Goal: Check status: Check status

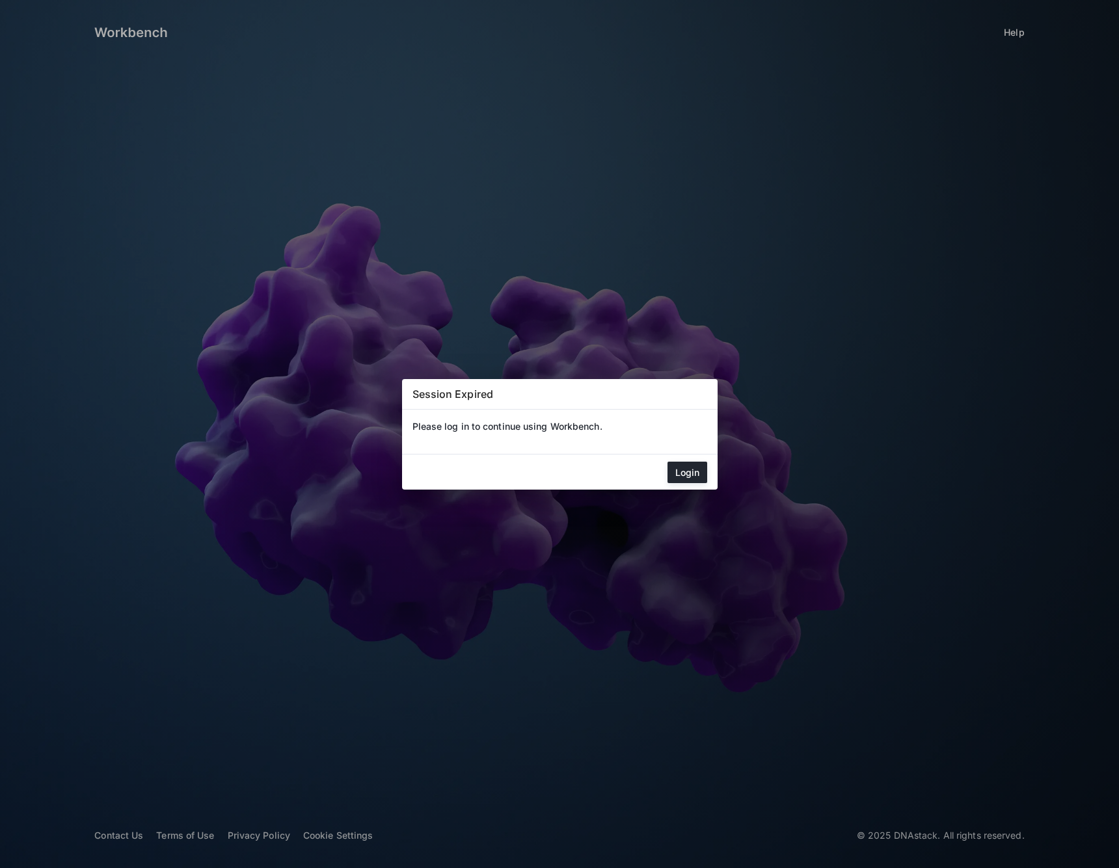
click at [681, 461] on mat-dialog-actions "Login" at bounding box center [559, 472] width 315 height 35
click at [721, 463] on div at bounding box center [559, 434] width 1119 height 868
click at [719, 470] on div at bounding box center [559, 434] width 1119 height 868
click at [695, 472] on button "Login" at bounding box center [687, 472] width 40 height 21
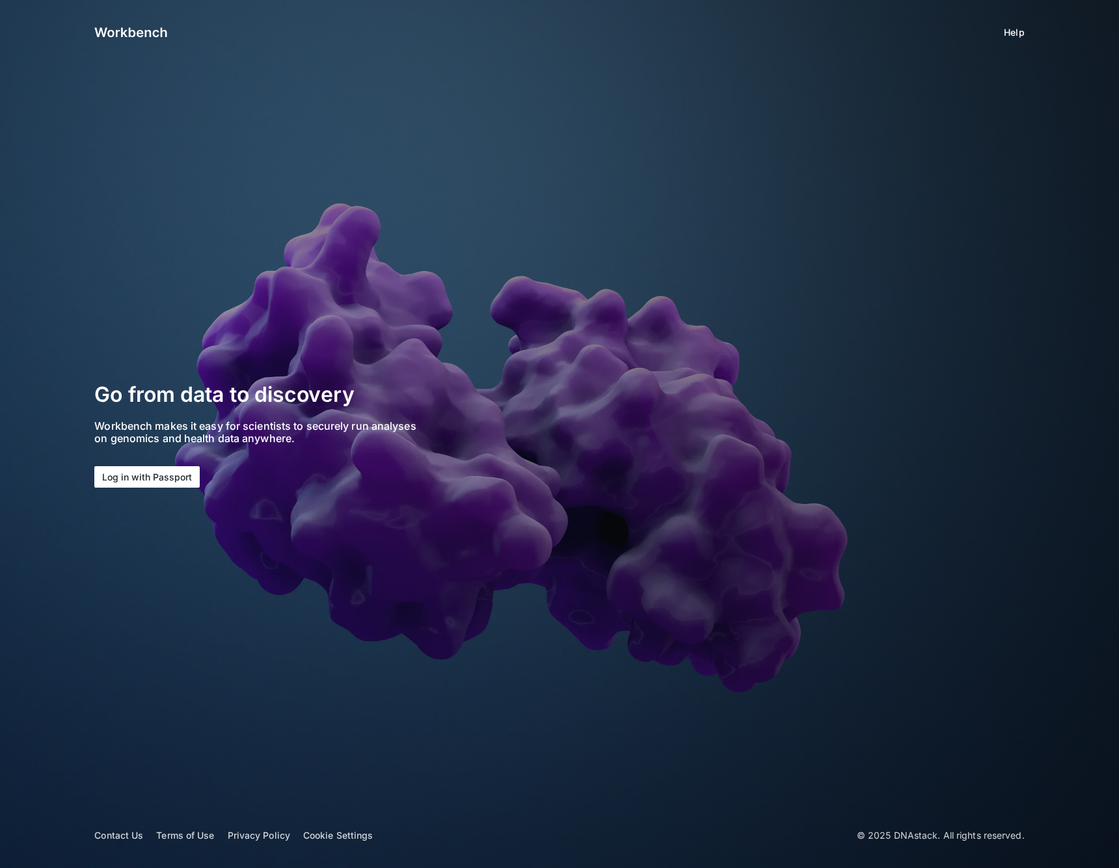
click at [165, 481] on button "Log in with Passport" at bounding box center [146, 476] width 105 height 21
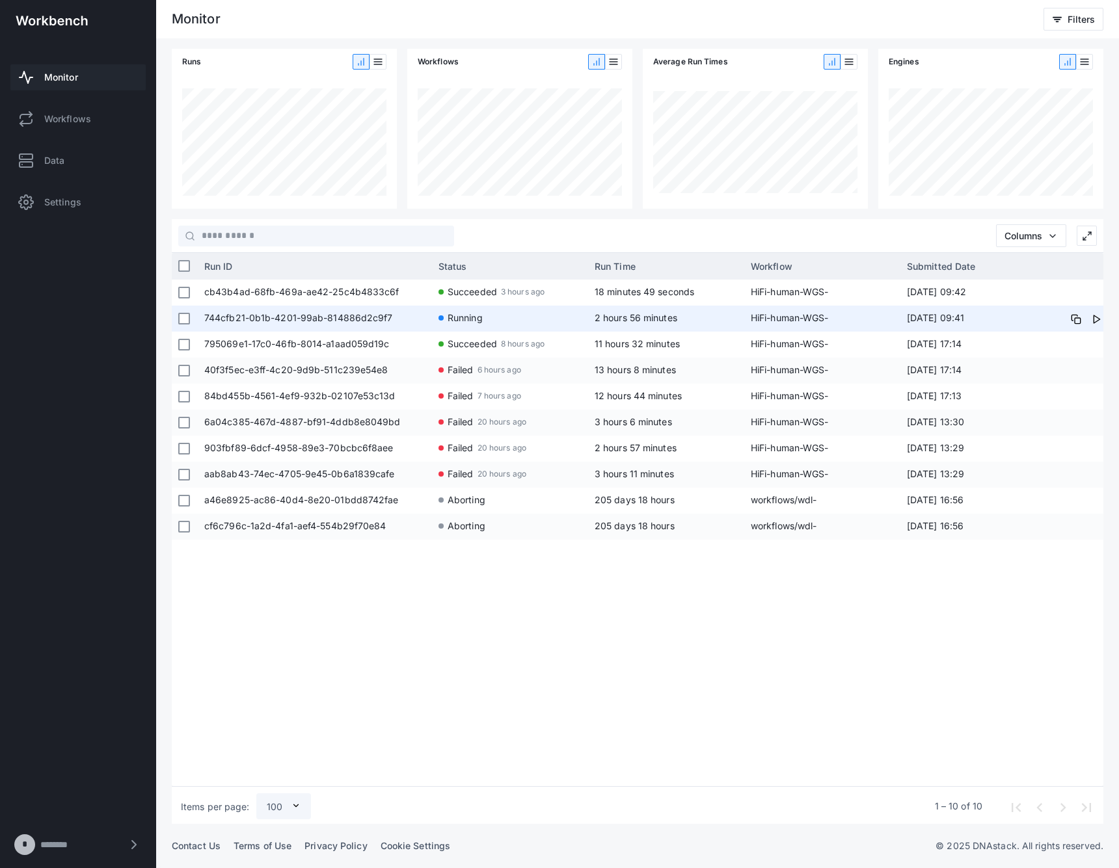
click at [636, 318] on span "2 hours 56 minutes" at bounding box center [636, 317] width 83 height 11
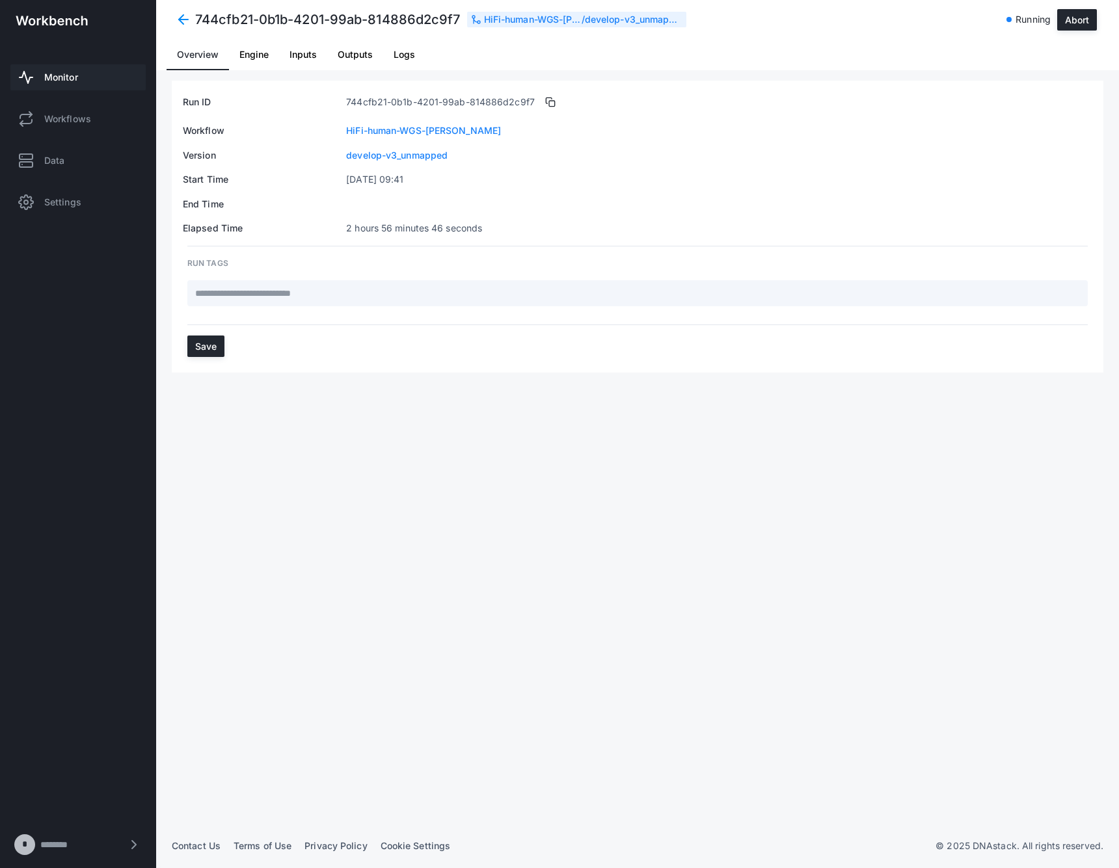
click at [394, 59] on span "Logs" at bounding box center [404, 54] width 21 height 9
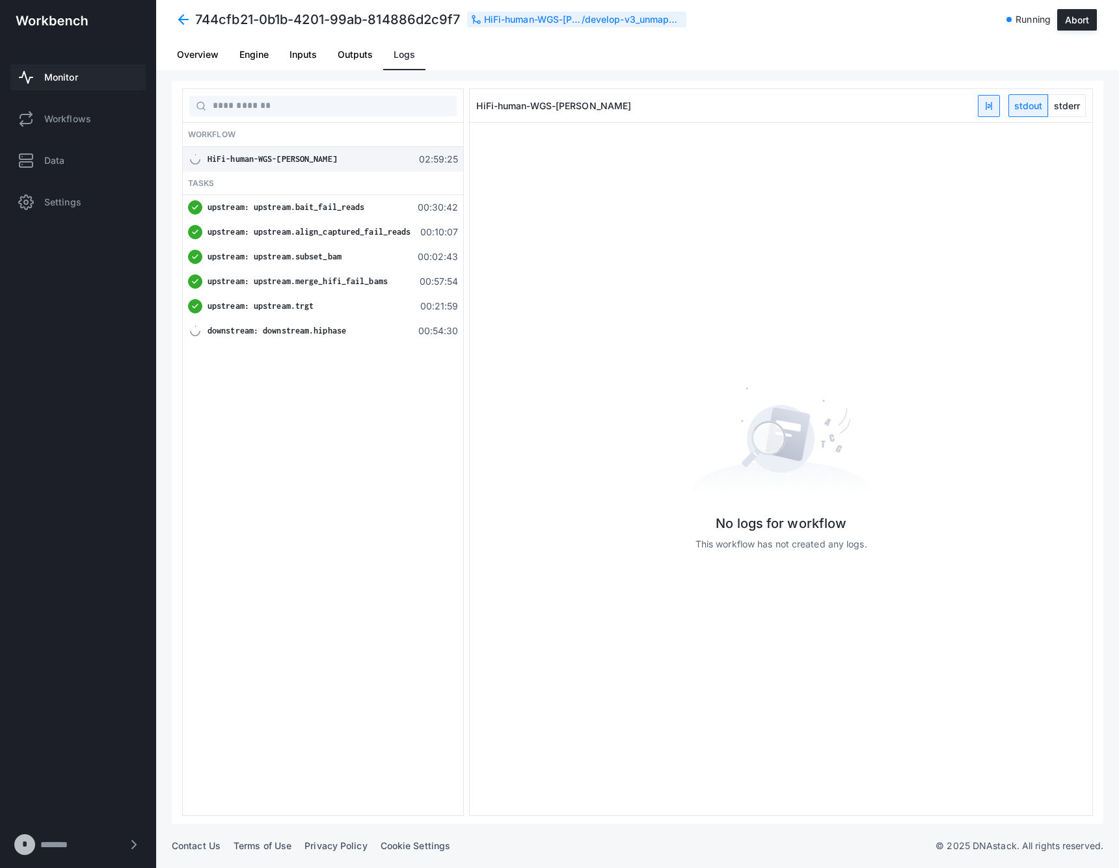
click at [597, 442] on div "No logs for workflow This workflow has not created any logs." at bounding box center [781, 469] width 623 height 163
click at [48, 53] on div "Monitor Workflows Data Settings" at bounding box center [78, 139] width 156 height 184
click at [63, 71] on span "Monitor" at bounding box center [61, 77] width 34 height 13
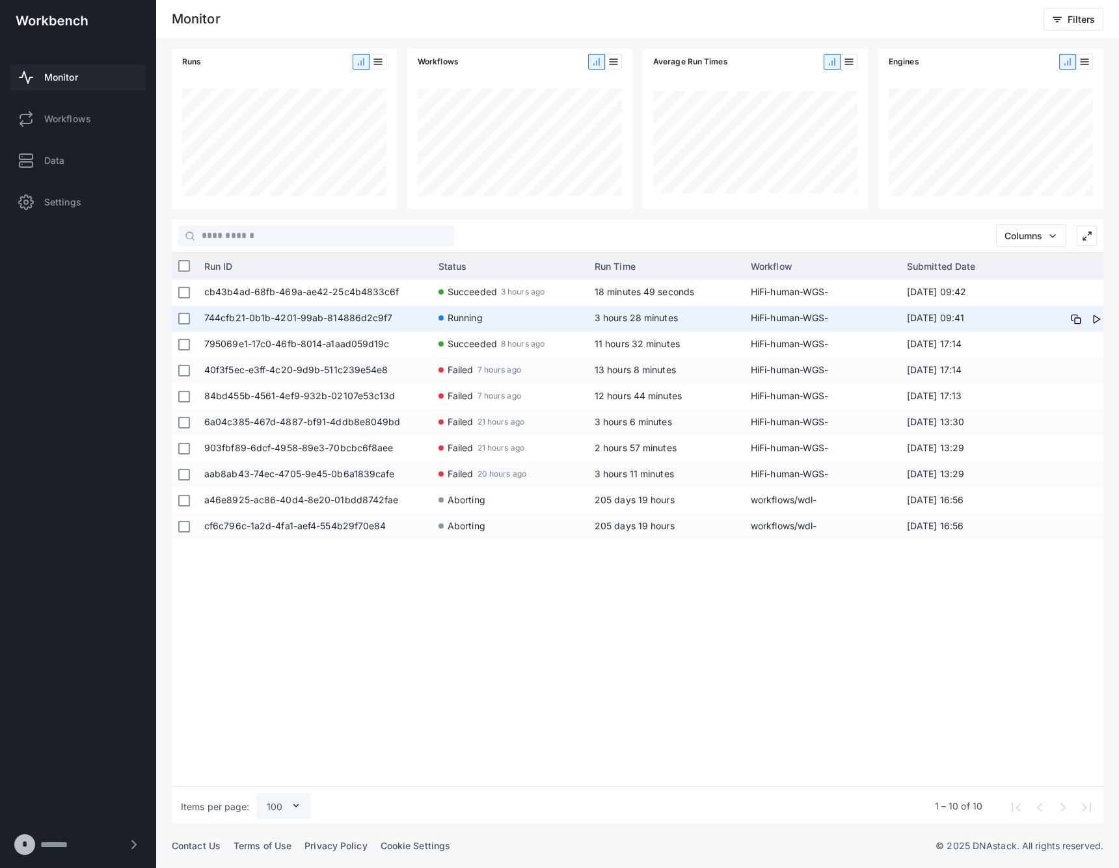
click at [519, 314] on app-run-status-indicator "Running" at bounding box center [509, 318] width 143 height 24
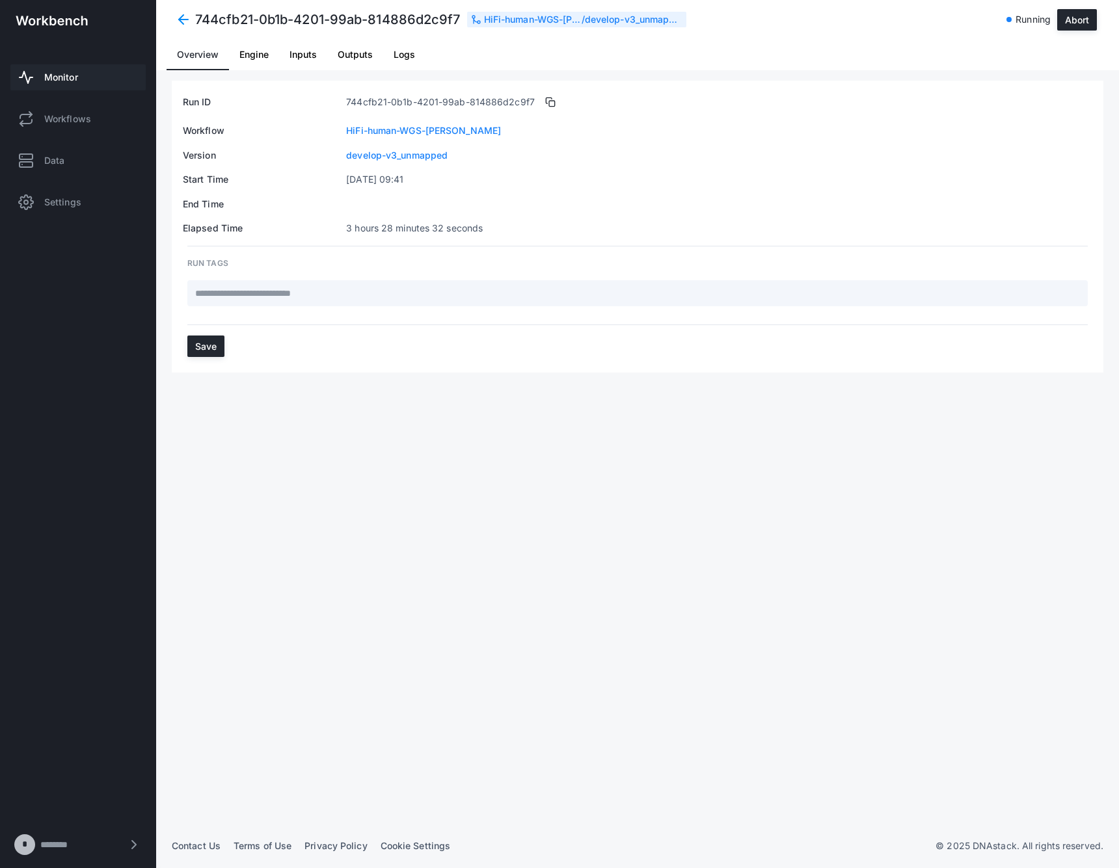
click at [414, 64] on span "Logs" at bounding box center [404, 54] width 21 height 31
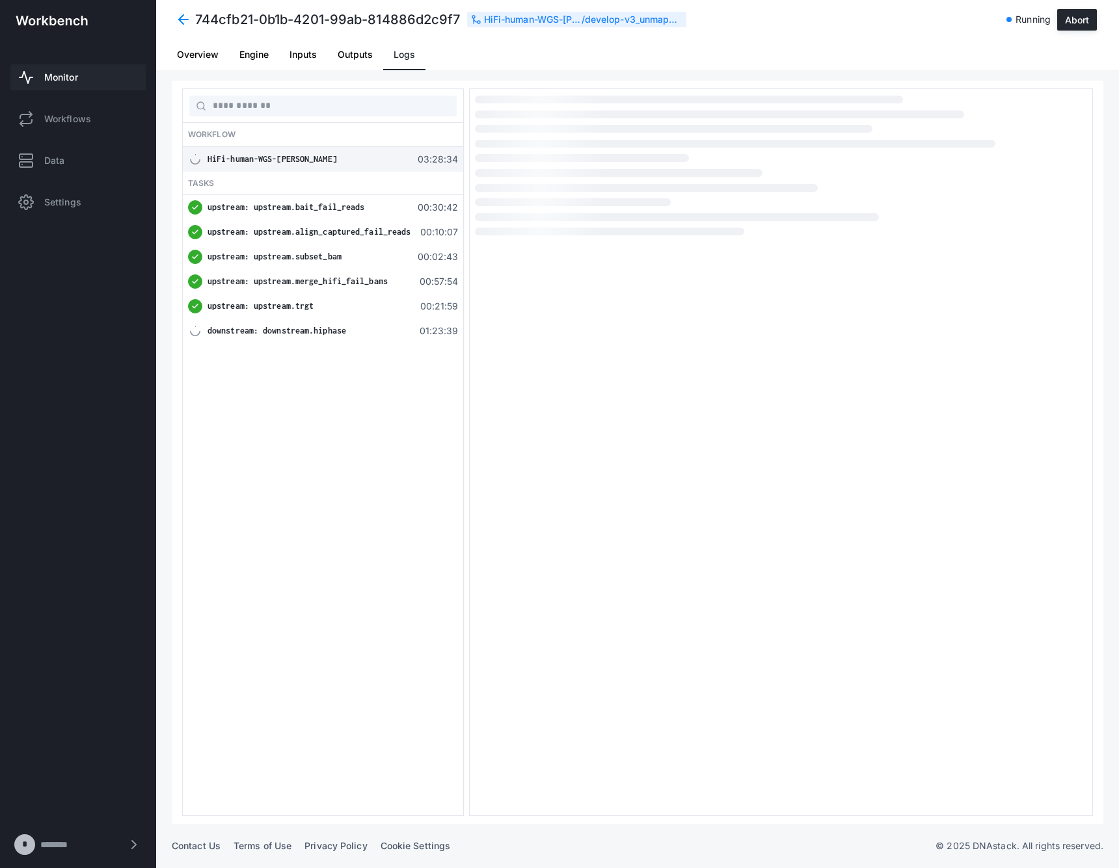
click at [330, 333] on span "downstream: downstream.hiphase" at bounding box center [277, 331] width 139 height 10
click at [193, 38] on div "744cfb21-0b1b-4201-99ab-814886d2c9f7 HiFi-human-WGS-[PERSON_NAME] / develop-v3_…" at bounding box center [637, 35] width 963 height 70
click at [190, 25] on span at bounding box center [183, 19] width 23 height 23
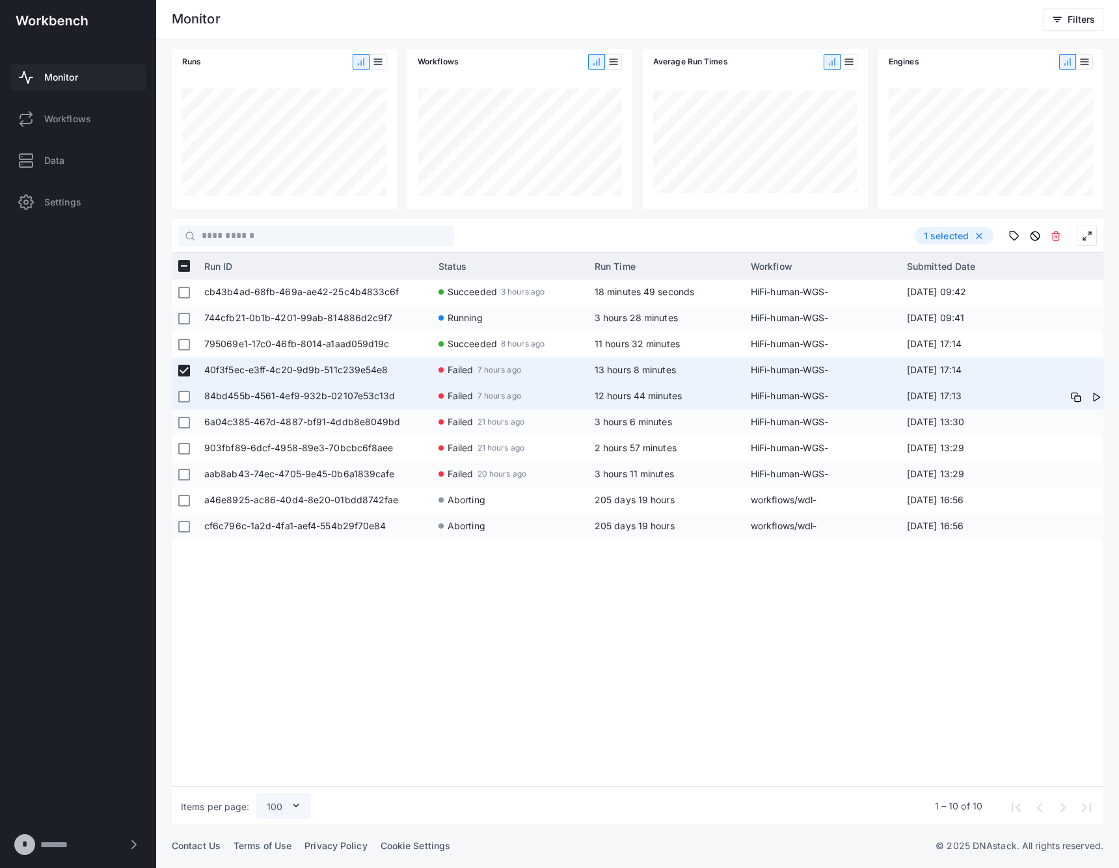
click at [181, 404] on div at bounding box center [184, 397] width 12 height 24
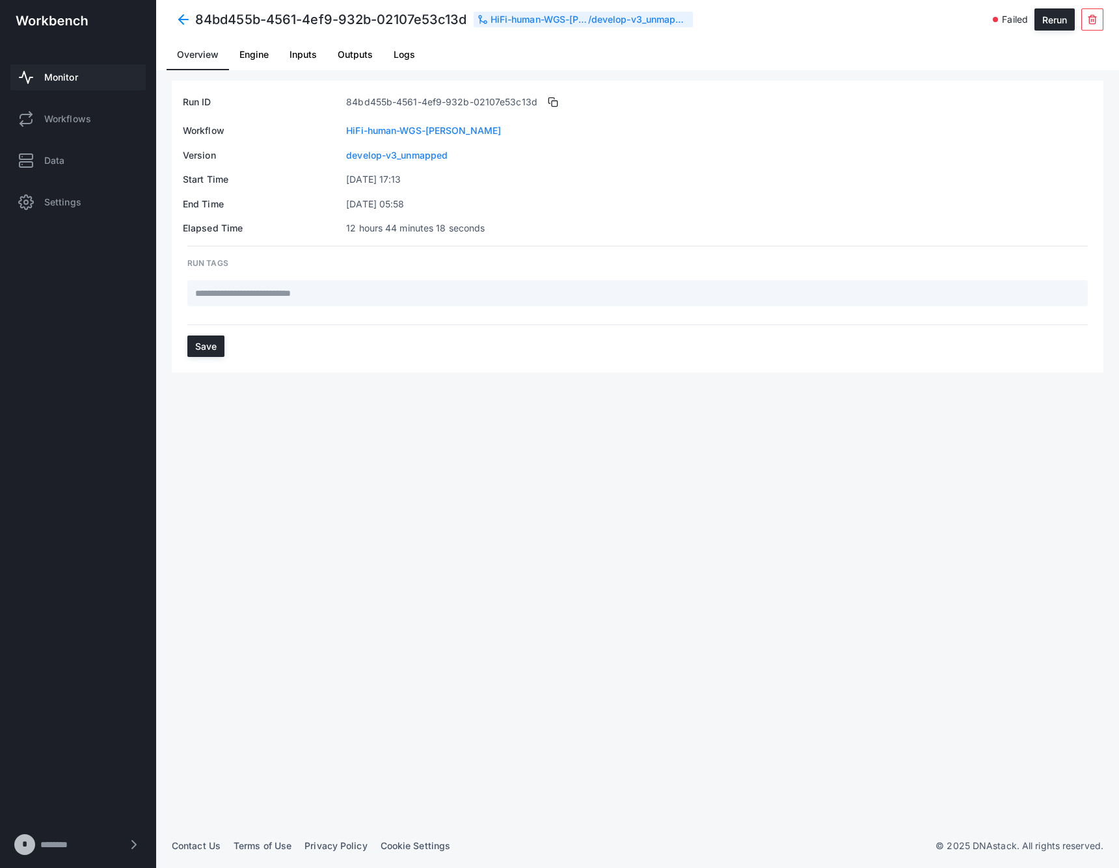
click at [185, 20] on span at bounding box center [183, 19] width 23 height 23
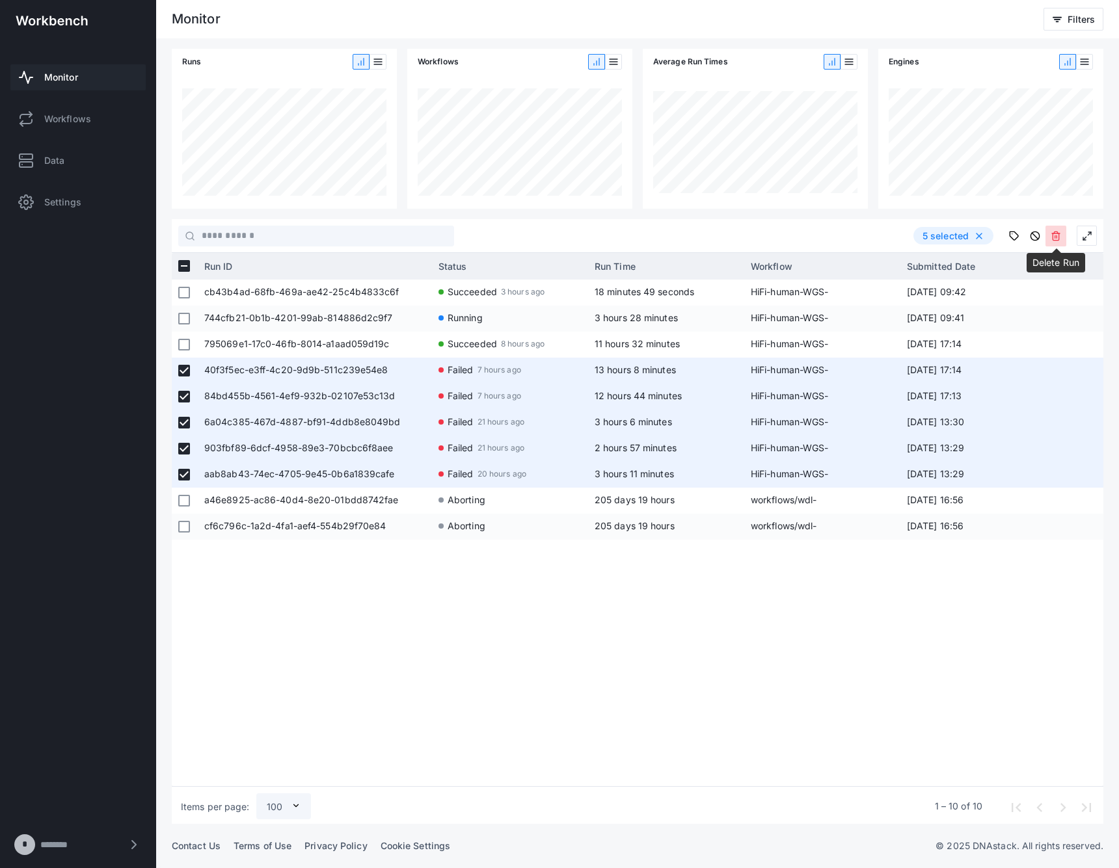
click at [1051, 231] on icon at bounding box center [1056, 236] width 10 height 10
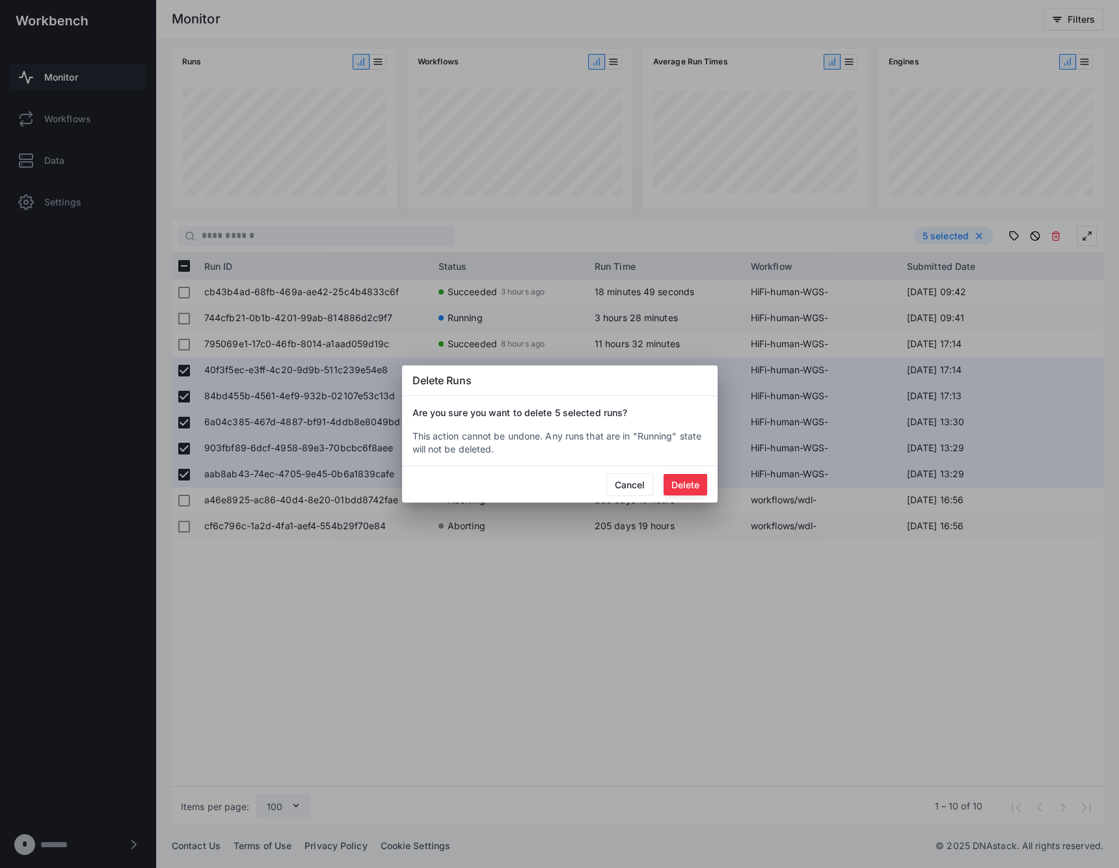
click at [690, 486] on button "Delete" at bounding box center [686, 484] width 44 height 21
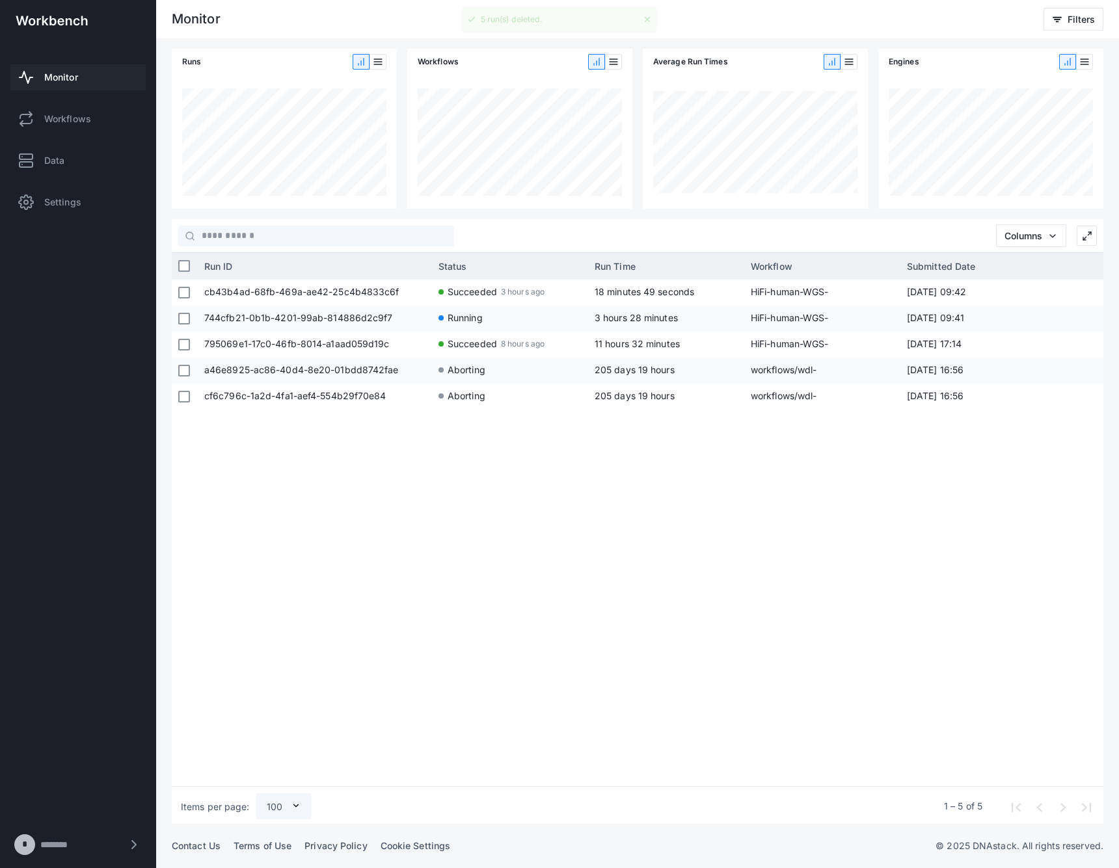
click at [43, 72] on link "Monitor" at bounding box center [77, 77] width 135 height 26
click at [571, 496] on div "cb43b4ad-68fb-469a-ae42-25c4b4833c6f Succeeded 3 hours ago 18 minutes 49 second…" at bounding box center [651, 531] width 906 height 502
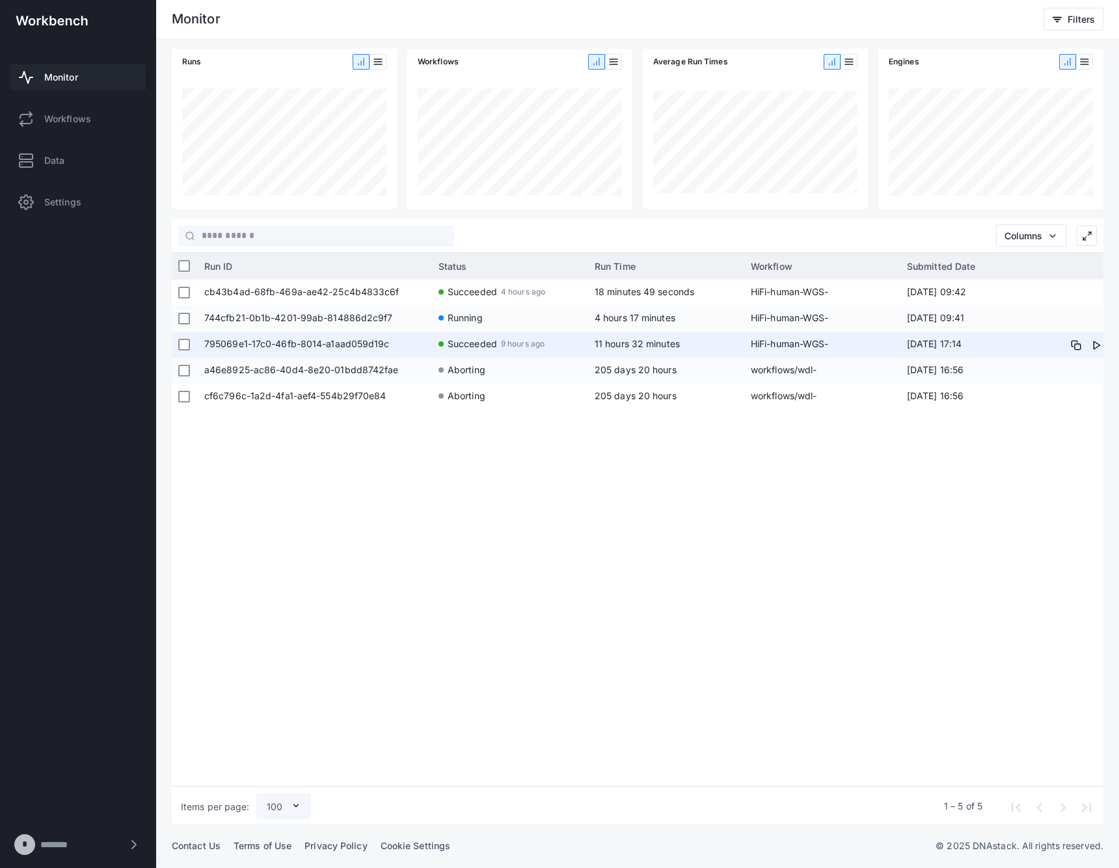
click at [497, 335] on app-run-status-indicator "Succeeded 9 hours ago" at bounding box center [509, 344] width 143 height 24
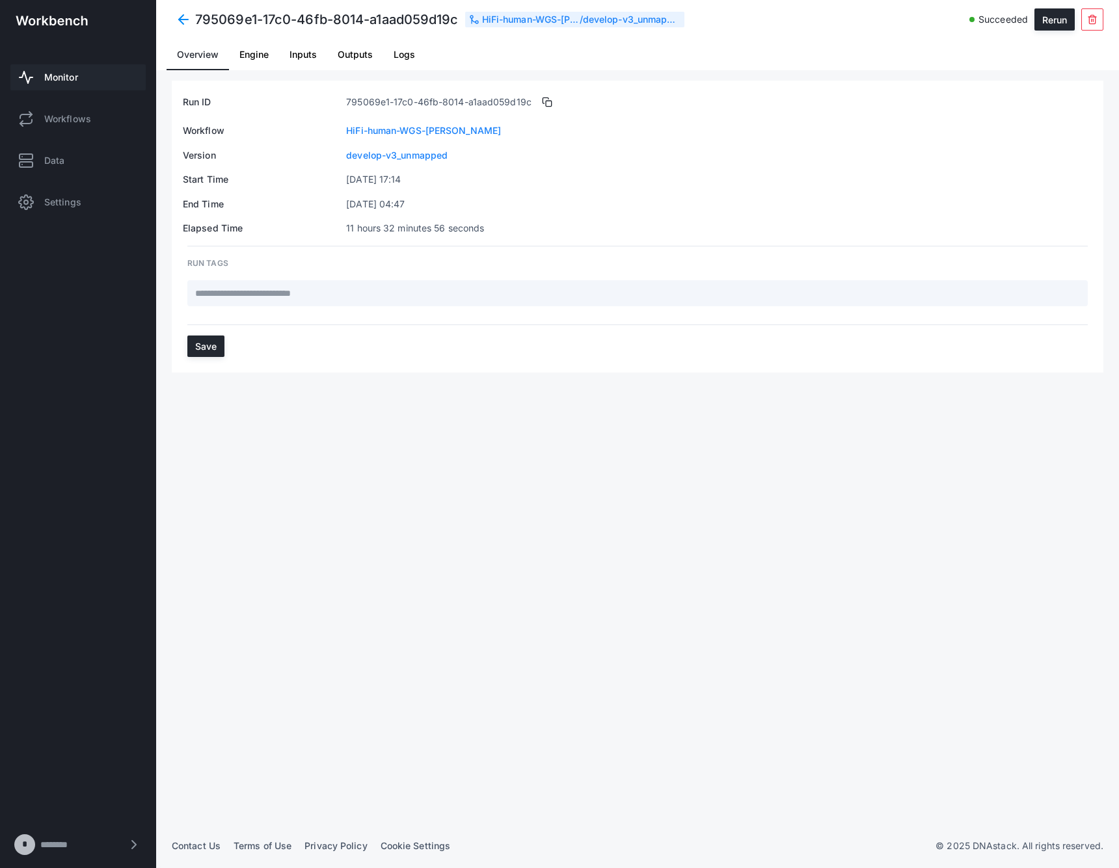
click at [394, 70] on span "Logs" at bounding box center [404, 54] width 21 height 31
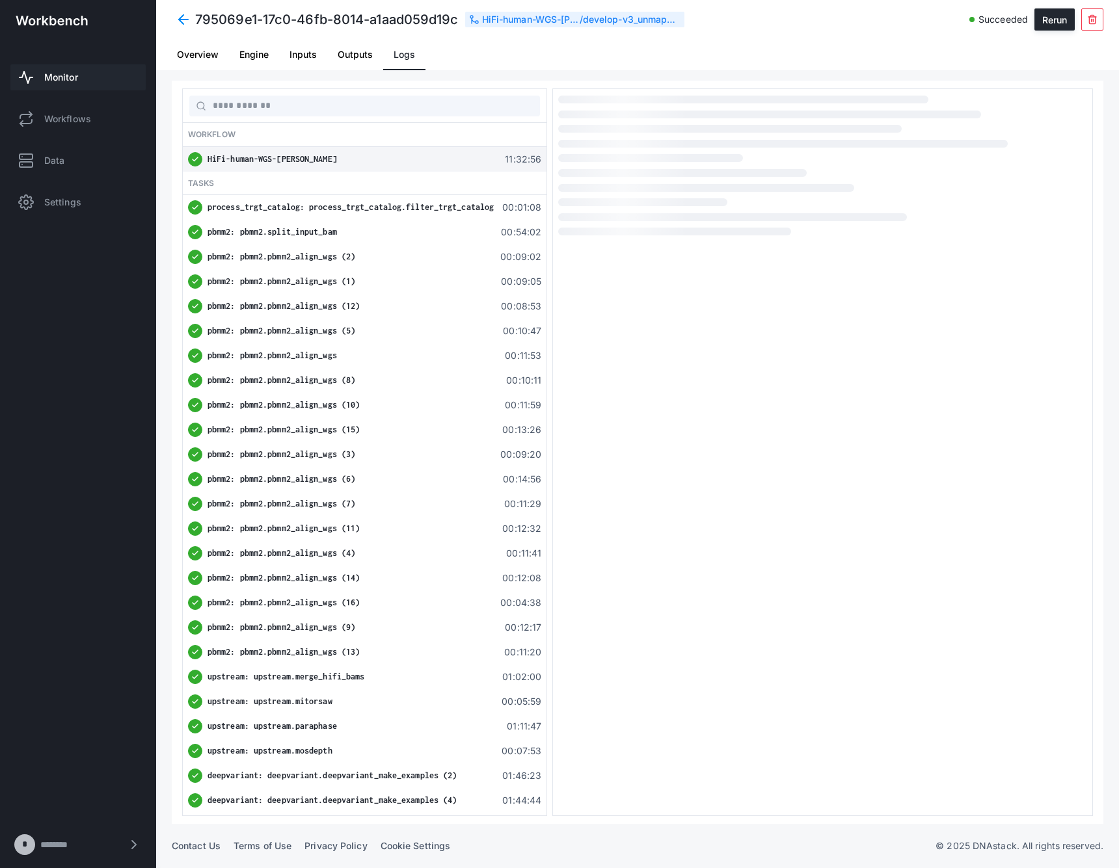
scroll to position [790, 0]
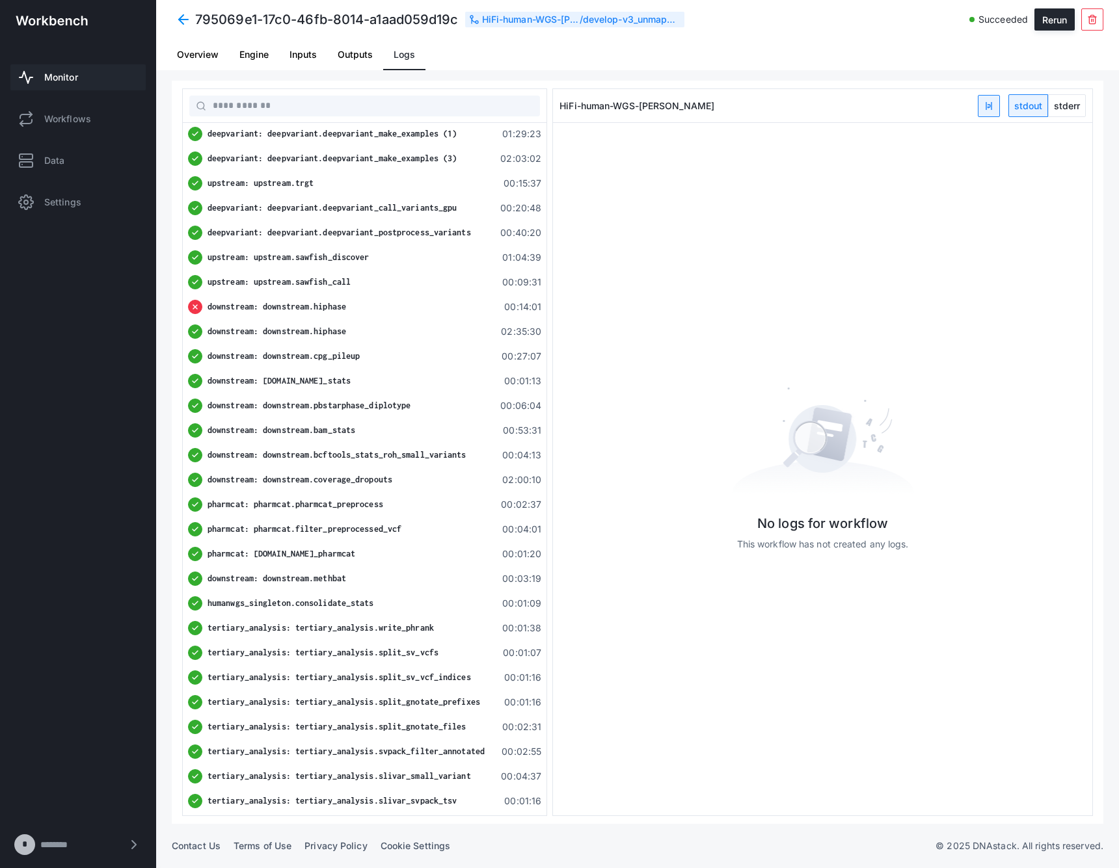
click at [358, 304] on div "downstream: downstream.hiphase" at bounding box center [351, 307] width 286 height 13
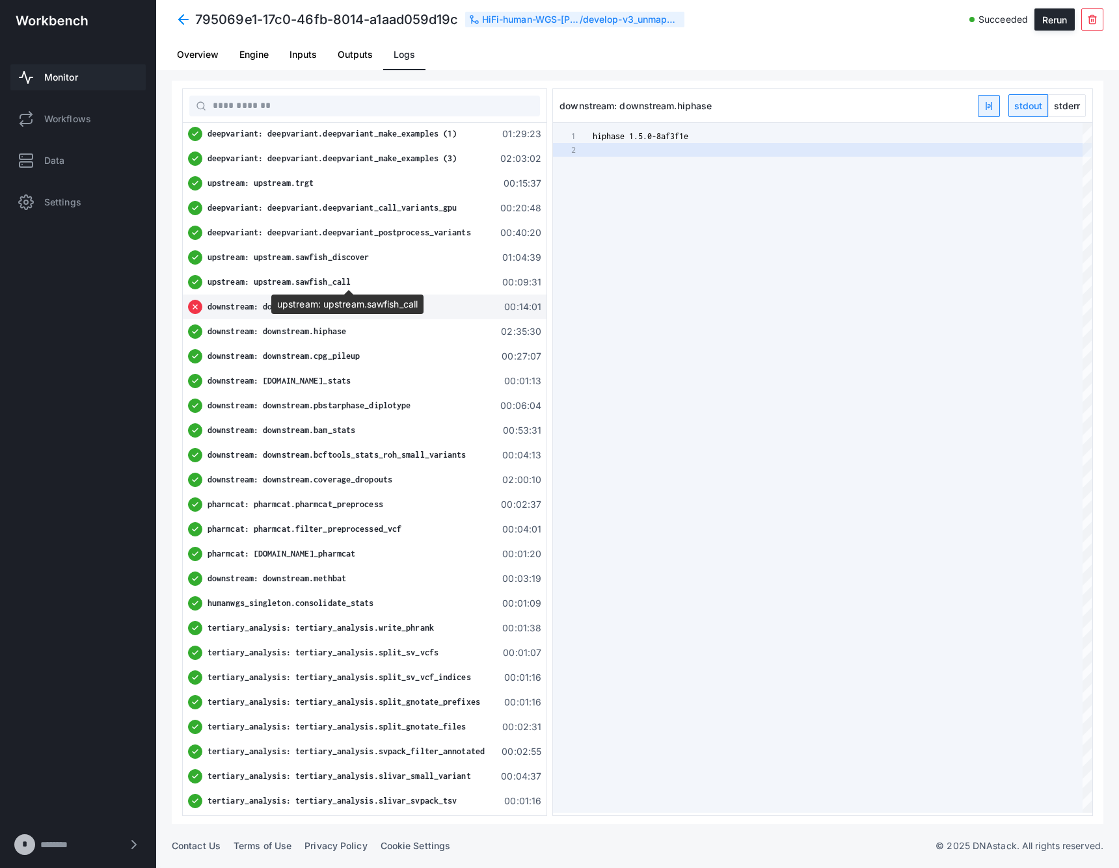
scroll to position [14, 0]
click at [1029, 112] on span "stdout" at bounding box center [1028, 105] width 38 height 21
click at [1079, 101] on span "stderr" at bounding box center [1067, 105] width 36 height 21
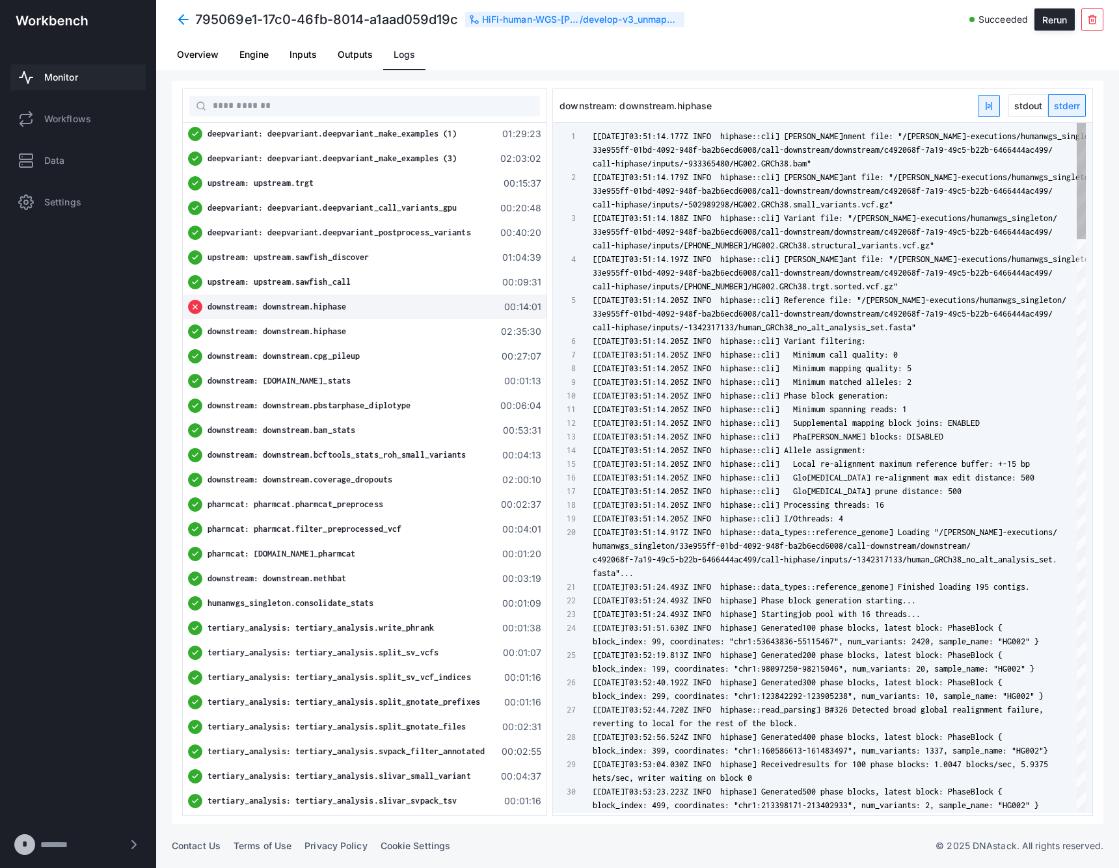
scroll to position [0, 0]
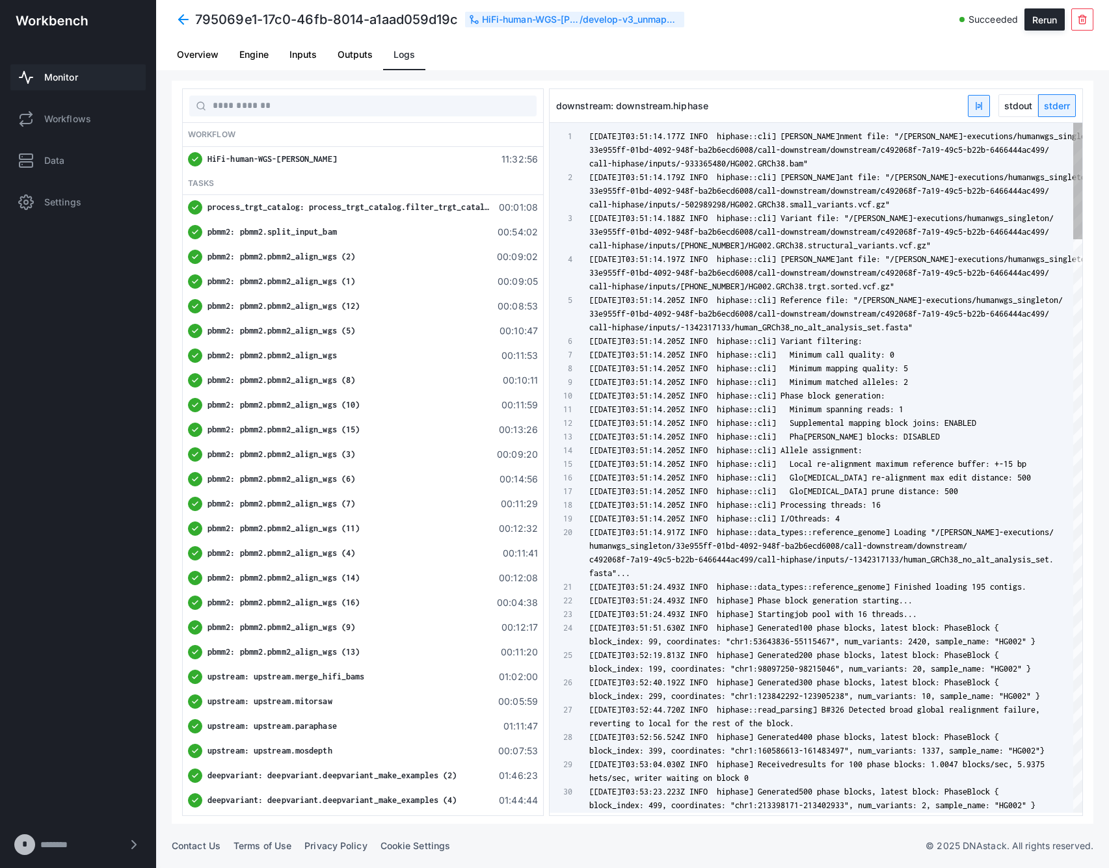
type textarea "**********"
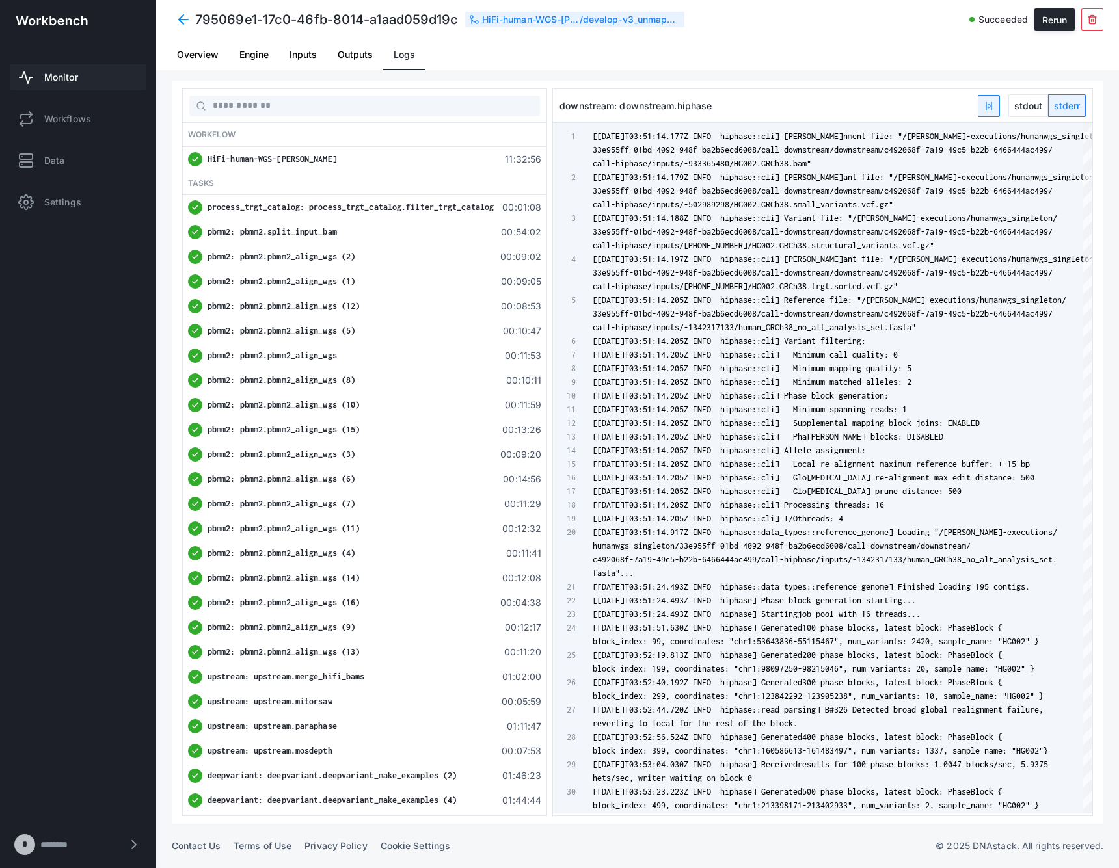
click at [72, 81] on span "Monitor" at bounding box center [61, 77] width 34 height 13
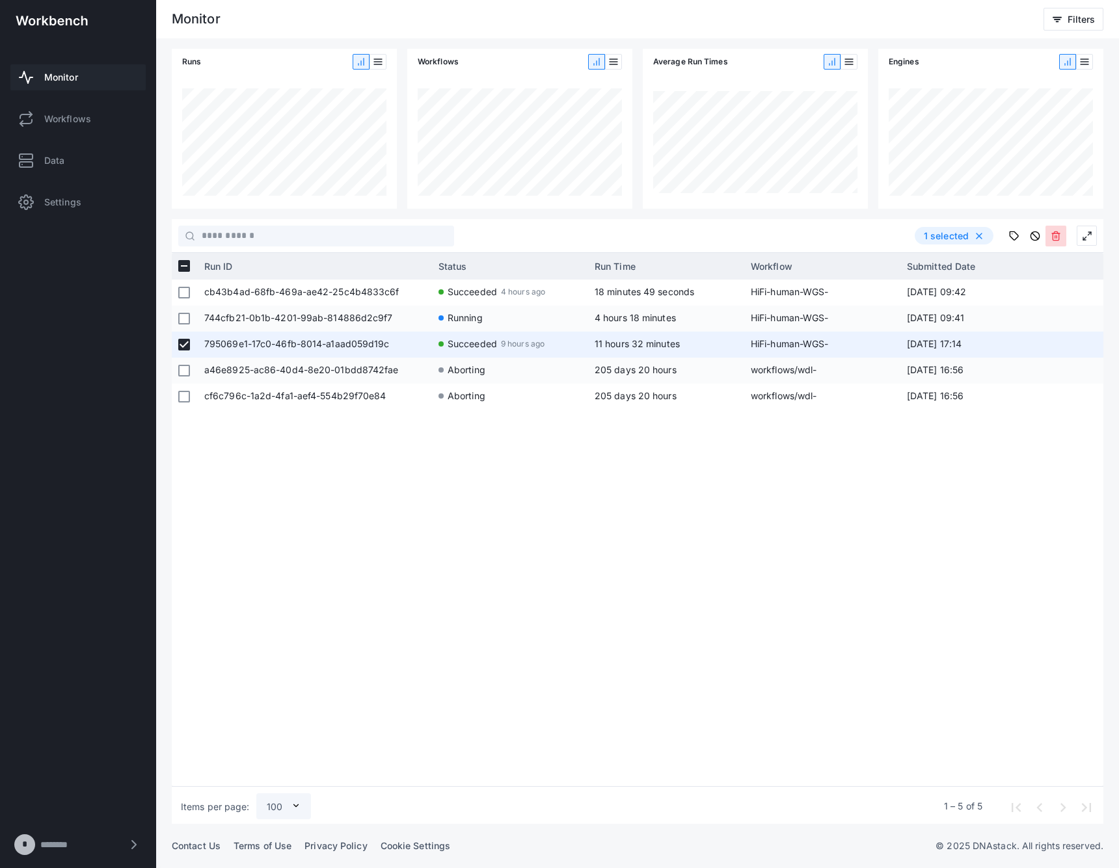
click at [1058, 231] on icon at bounding box center [1056, 236] width 10 height 10
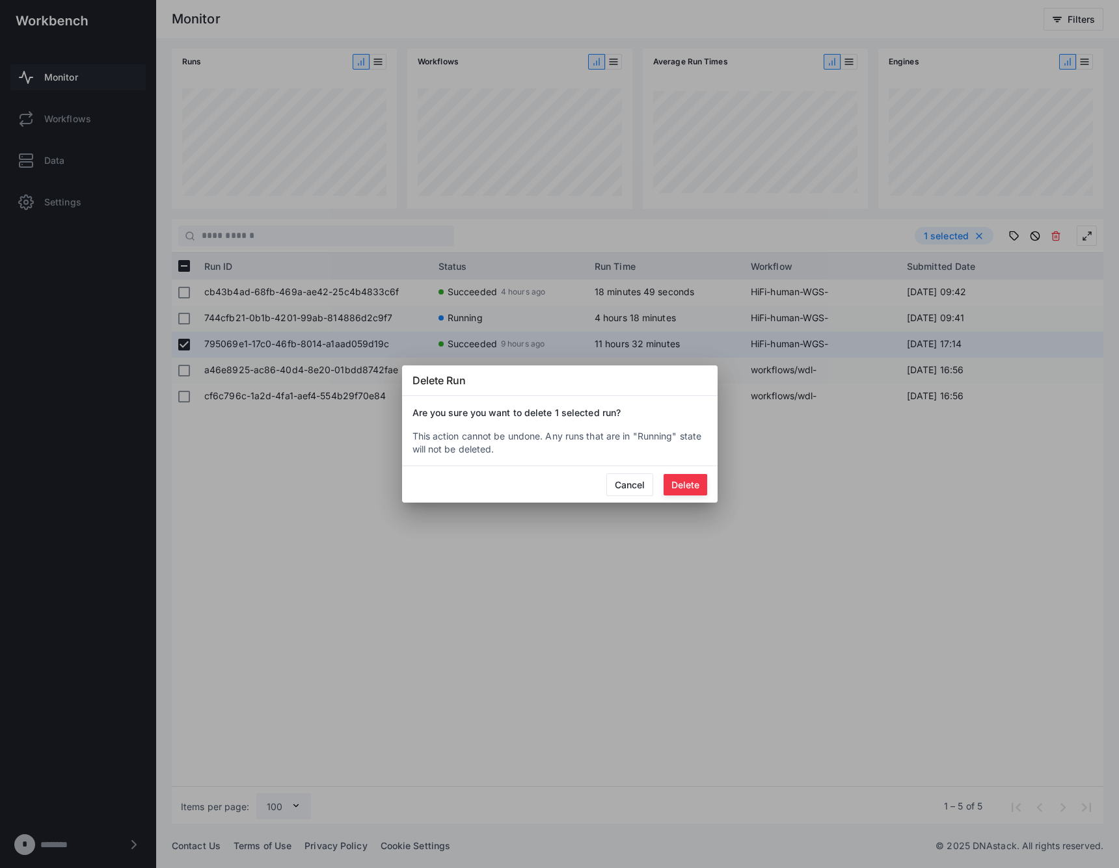
click at [676, 487] on button "Delete" at bounding box center [686, 484] width 44 height 21
